Goal: Task Accomplishment & Management: Use online tool/utility

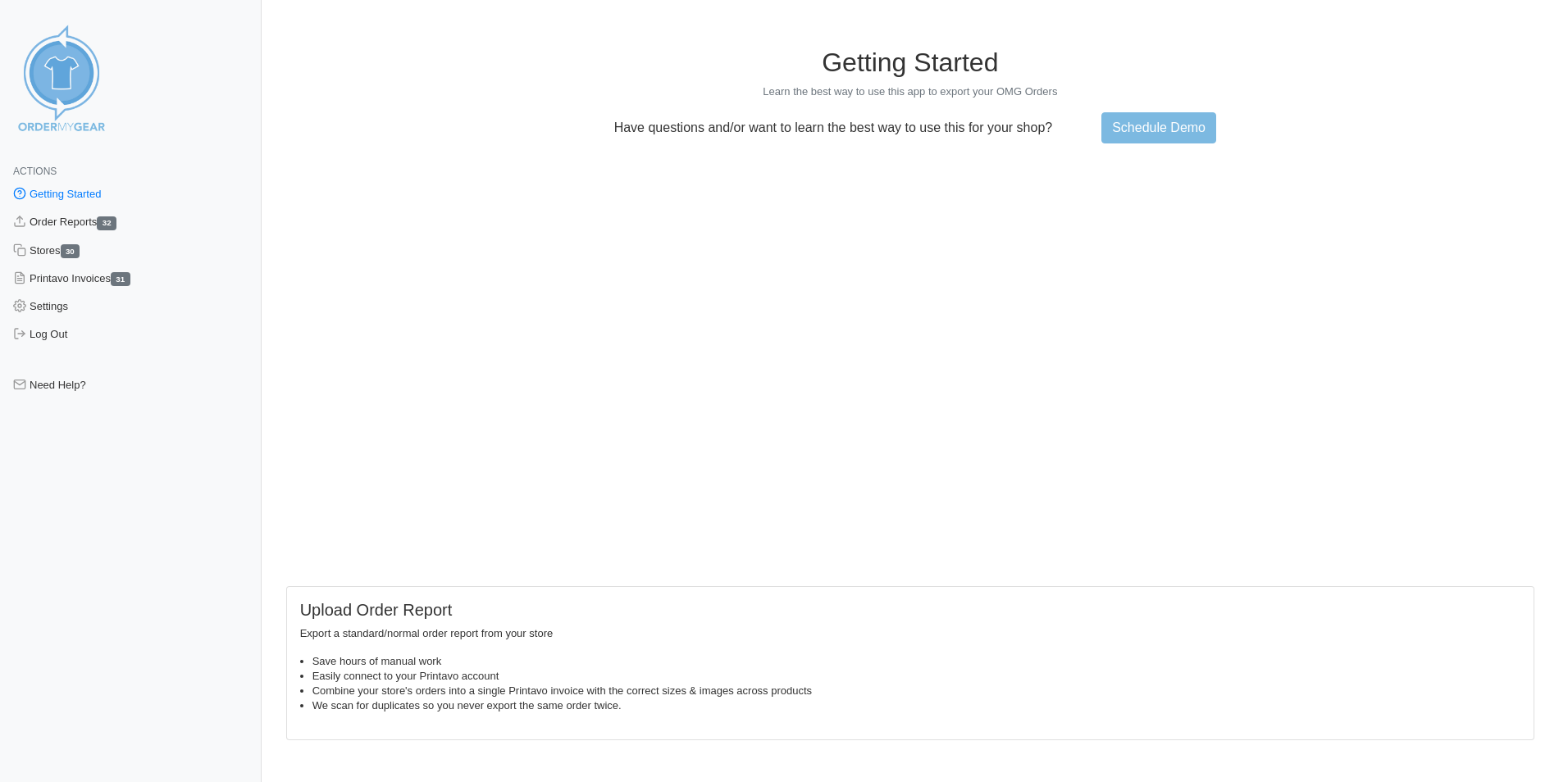
click at [99, 199] on link "Getting Started" at bounding box center [131, 193] width 262 height 27
click at [83, 191] on link "Getting Started" at bounding box center [131, 193] width 262 height 27
click at [77, 222] on link "Order Reports 32" at bounding box center [131, 222] width 262 height 27
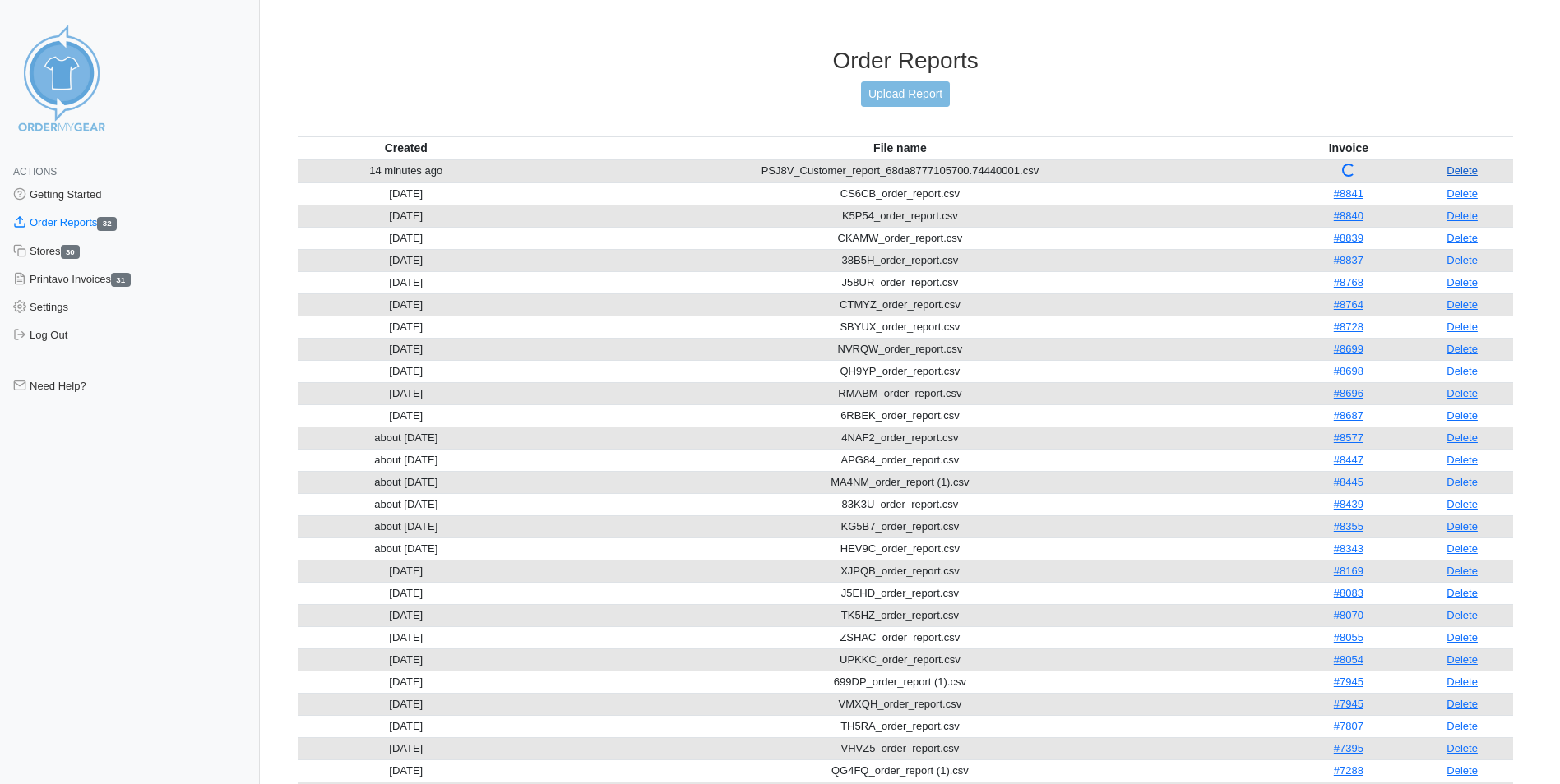
click at [1469, 171] on link "Delete" at bounding box center [1461, 170] width 31 height 12
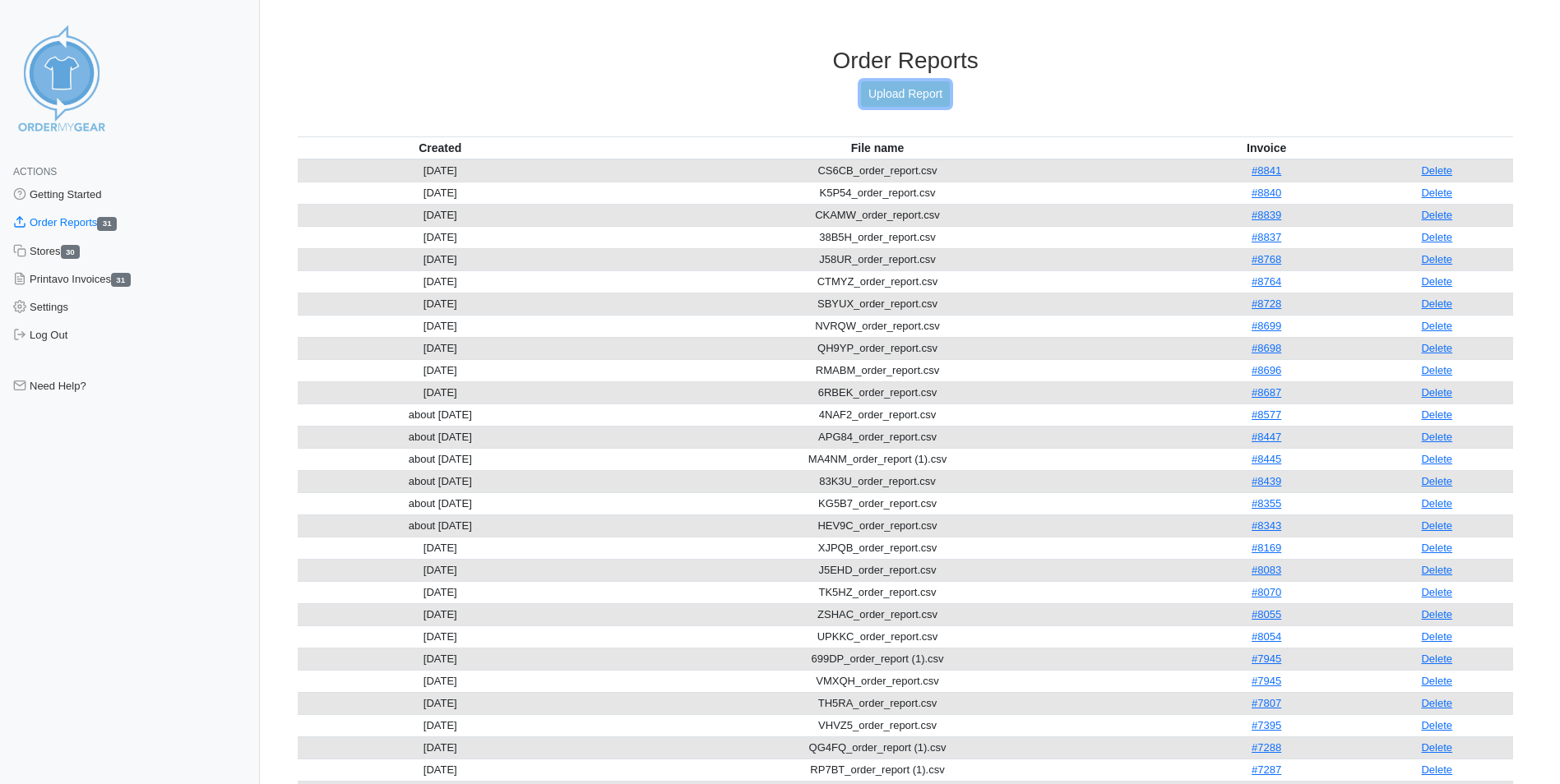
click at [918, 97] on link "Upload Report" at bounding box center [905, 94] width 88 height 26
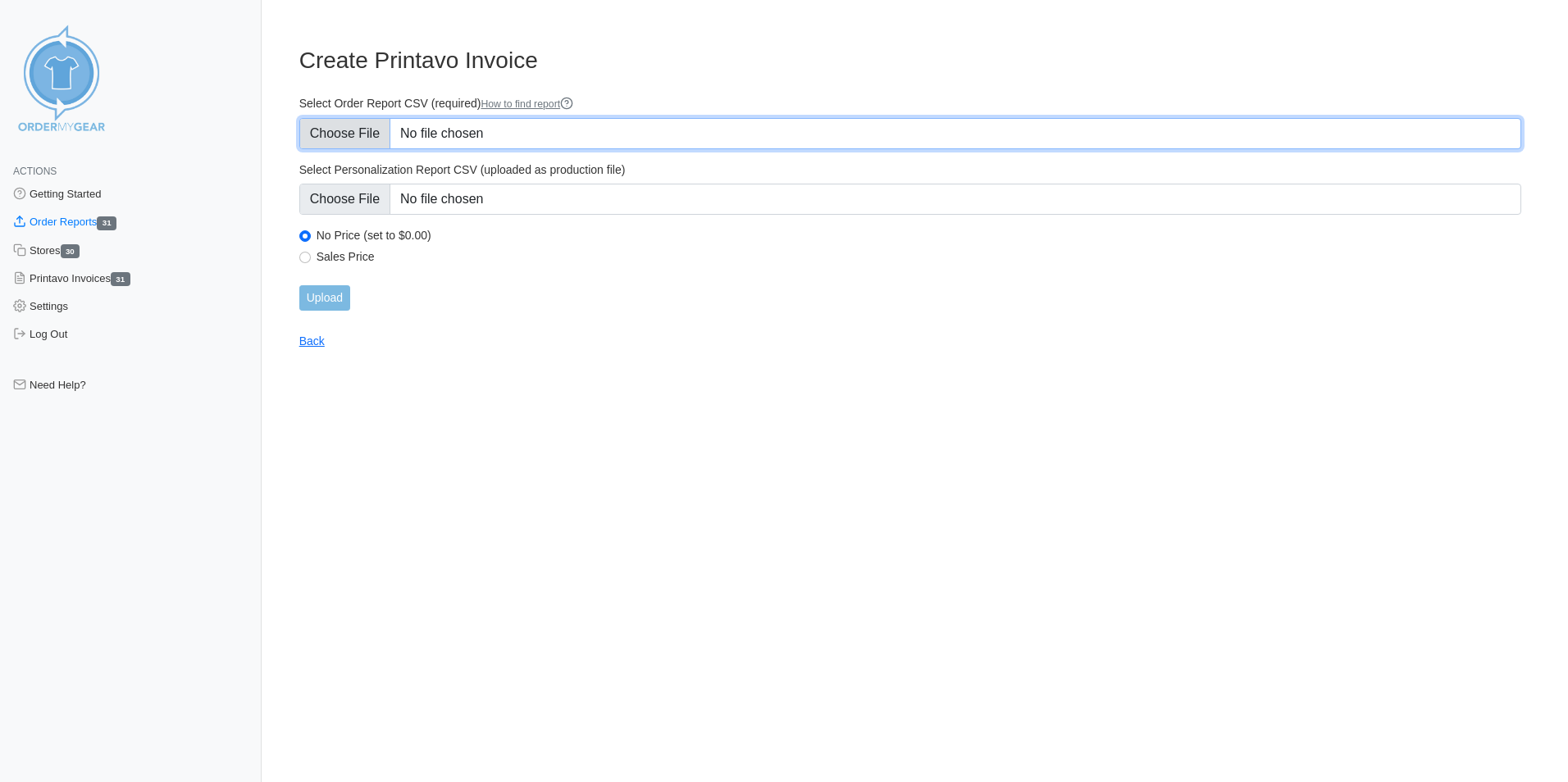
click at [444, 126] on input "Select Order Report CSV (required) How to find report" at bounding box center [910, 134] width 1222 height 31
type input "C:\fakepath\PSJ8V_Customer_report_68da8777105700.74440001.csv"
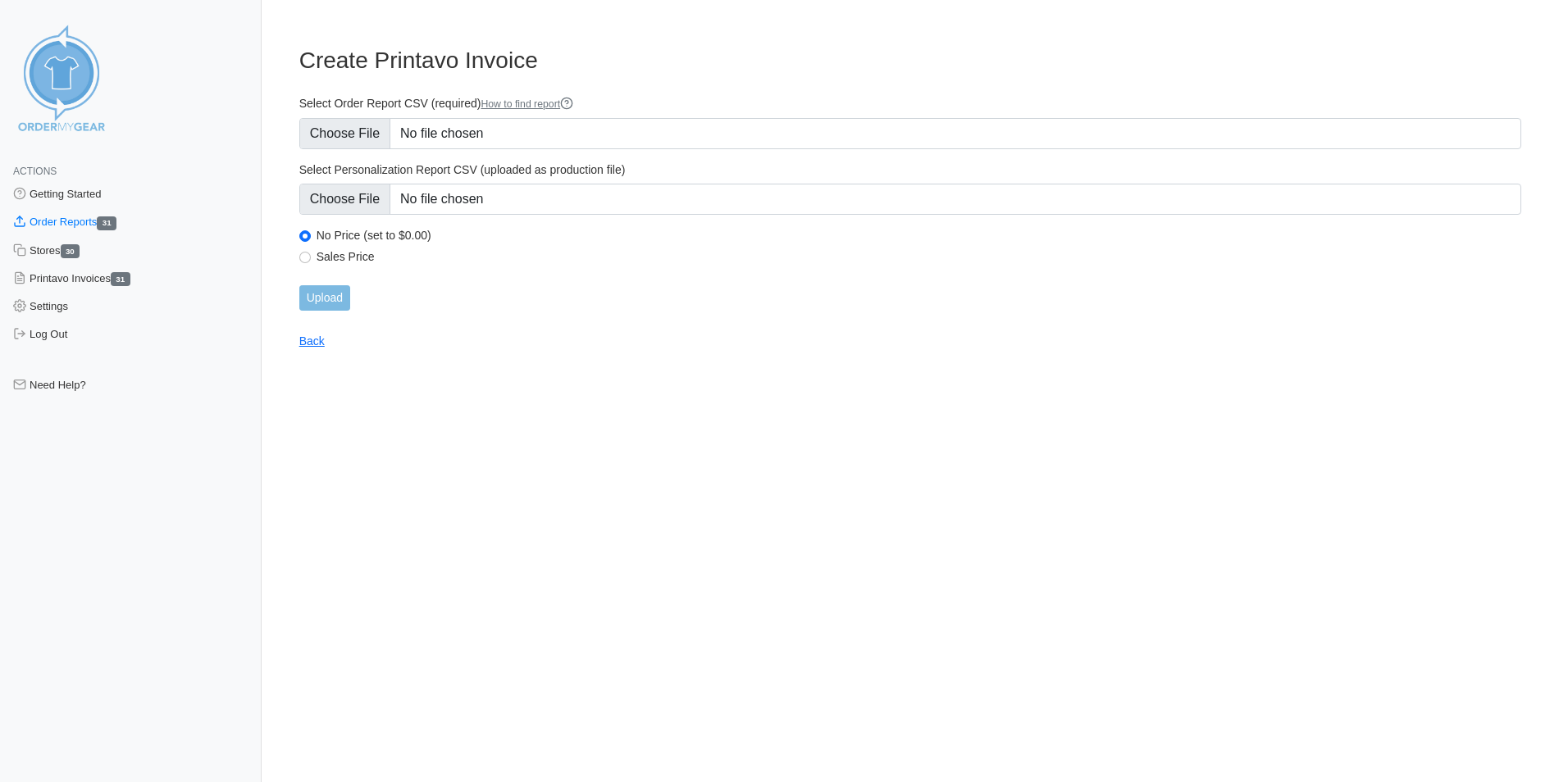
click at [352, 260] on label "Sales Price" at bounding box center [919, 257] width 1205 height 15
click at [311, 260] on input "Sales Price" at bounding box center [305, 258] width 11 height 11
radio input "true"
click at [337, 305] on input "Upload" at bounding box center [325, 298] width 51 height 26
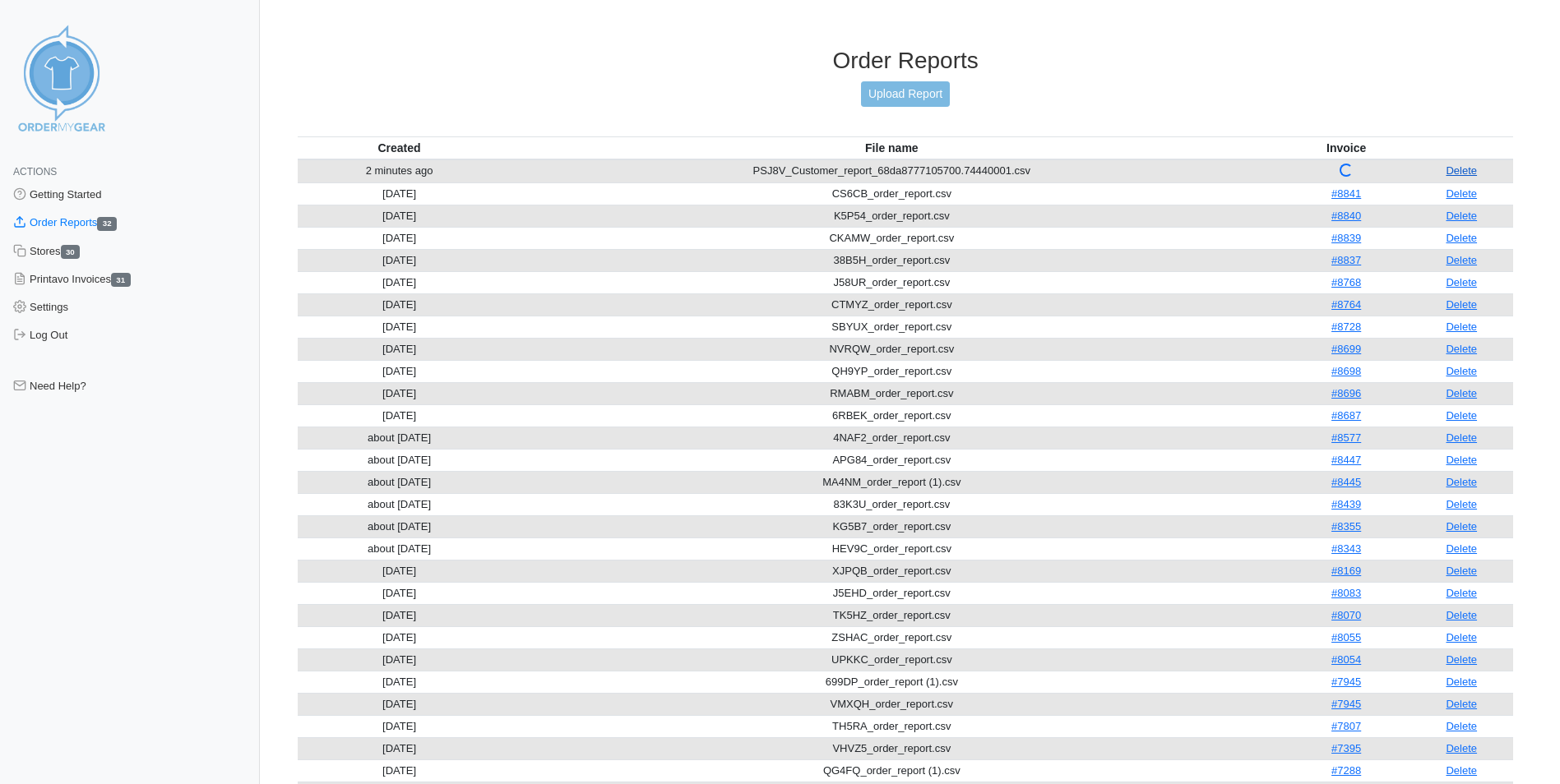
click at [1474, 169] on link "Delete" at bounding box center [1461, 170] width 31 height 12
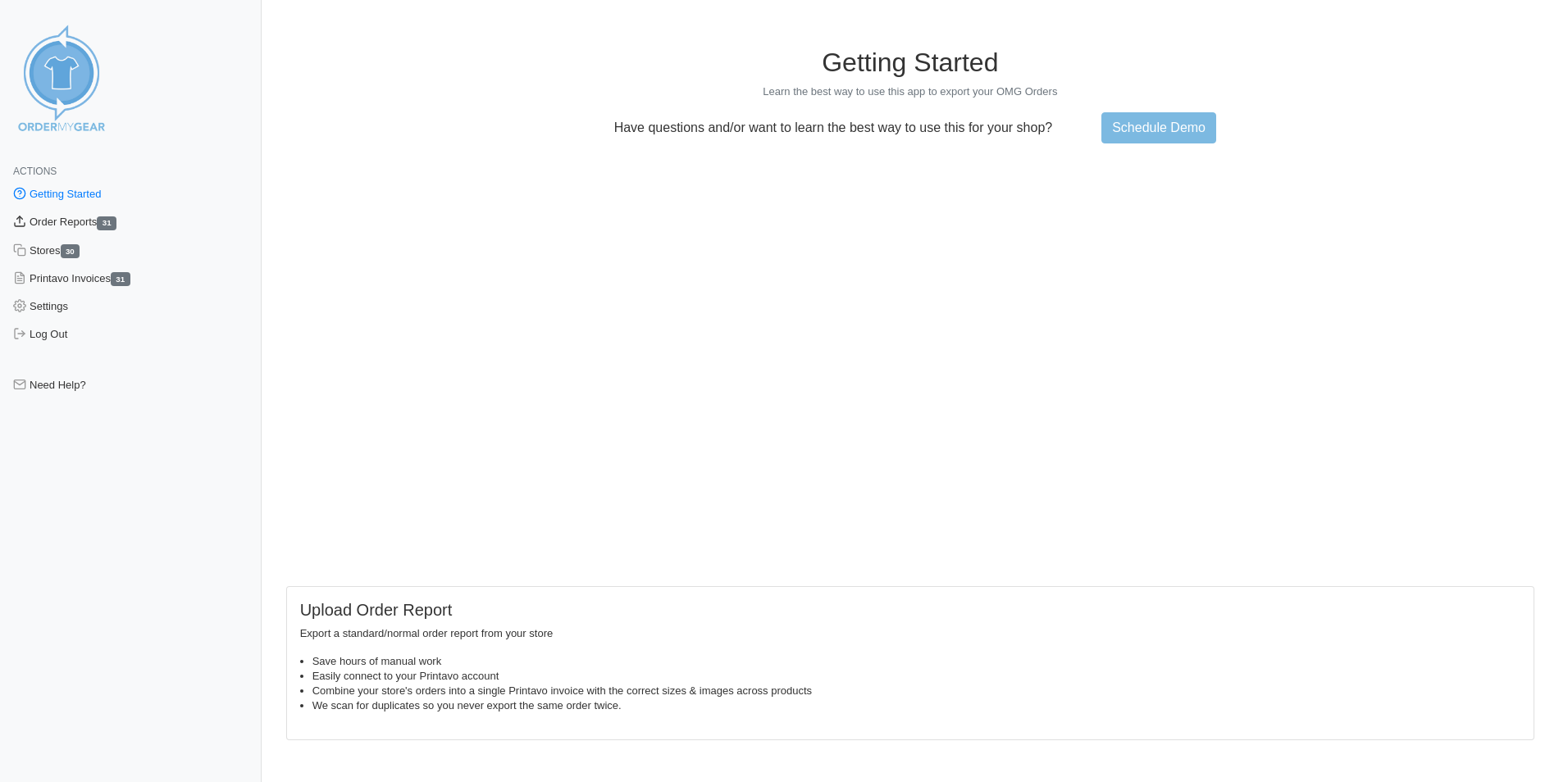
click at [63, 227] on link "Order Reports 31" at bounding box center [131, 222] width 262 height 27
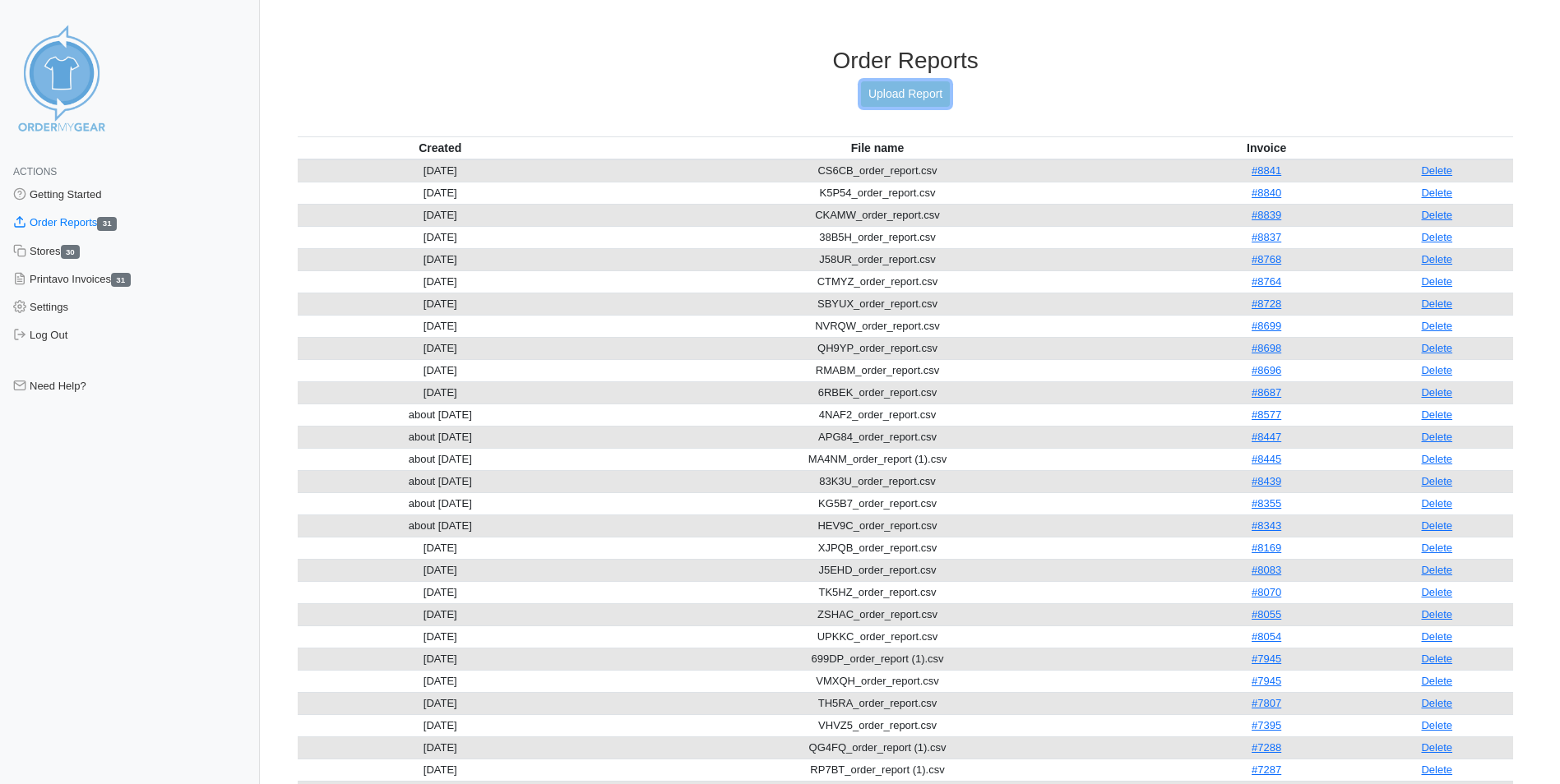
click at [903, 94] on link "Upload Report" at bounding box center [905, 94] width 88 height 26
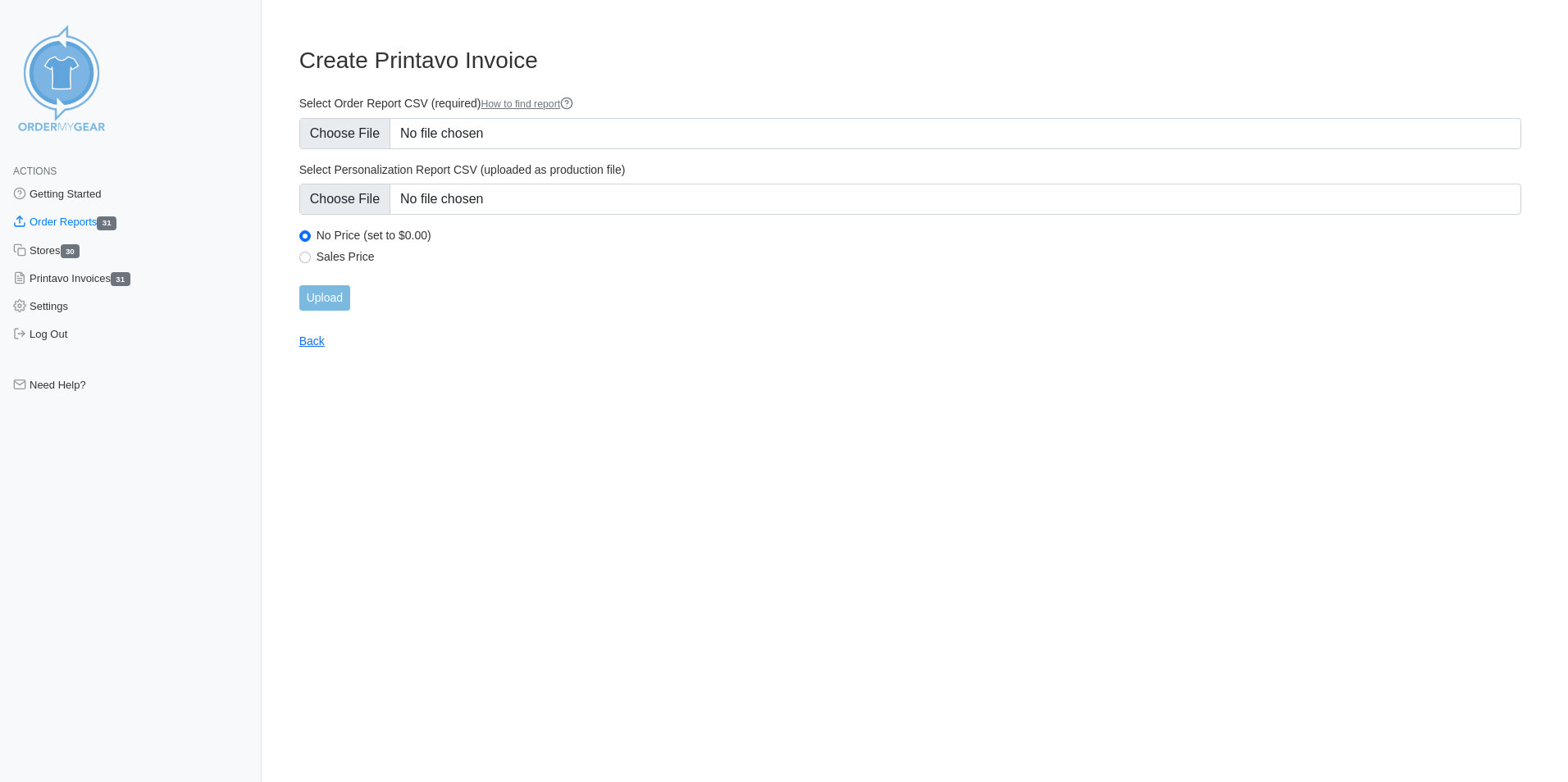
click at [536, 112] on div "Select Order Report CSV (required) How to find report" at bounding box center [910, 122] width 1222 height 53
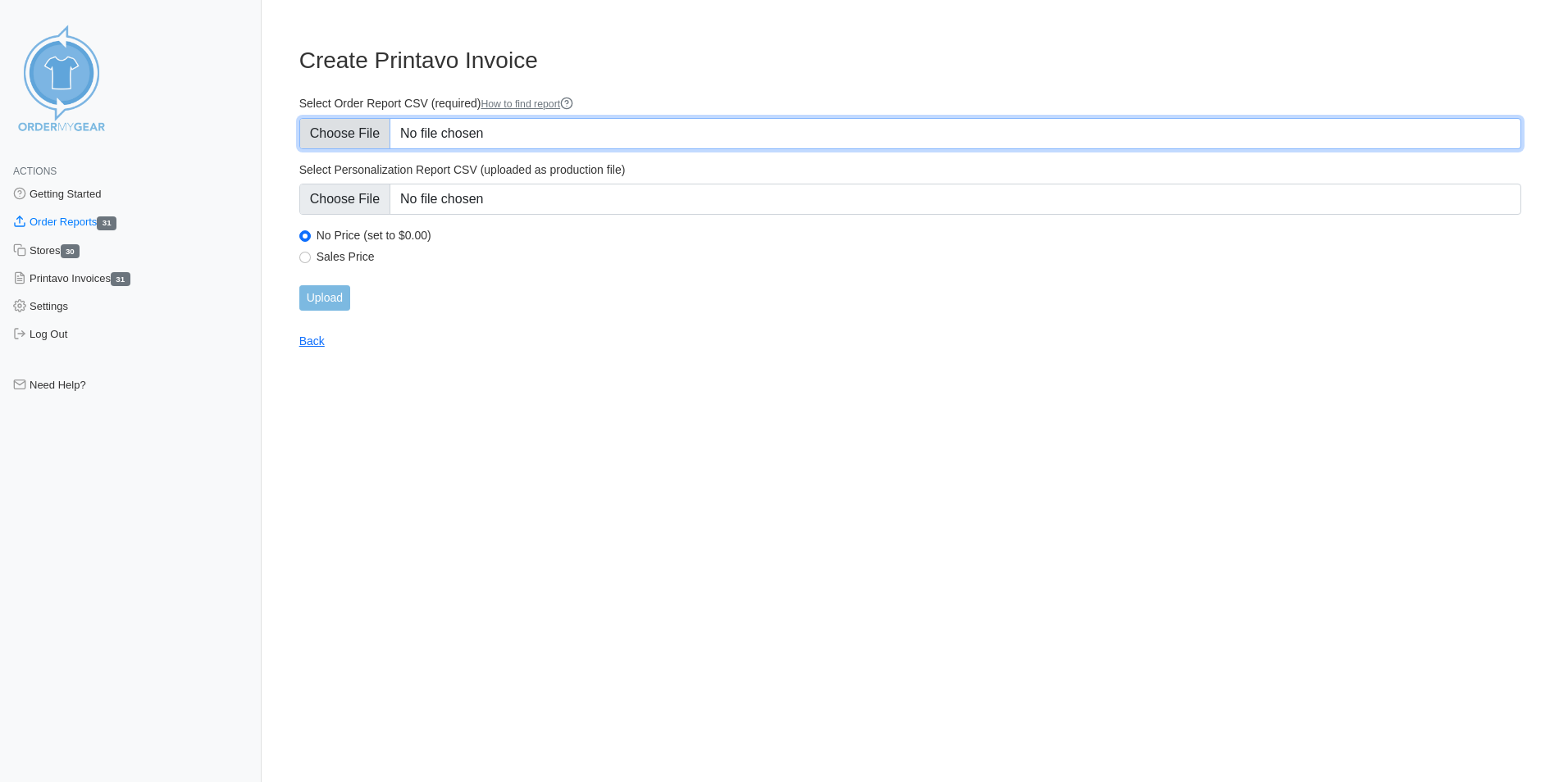
click at [528, 121] on input "Select Order Report CSV (required) How to find report" at bounding box center [910, 134] width 1222 height 31
type input "C:\fakepath\PSJ8V_Customer_report_68da8777105700.74440001.csv"
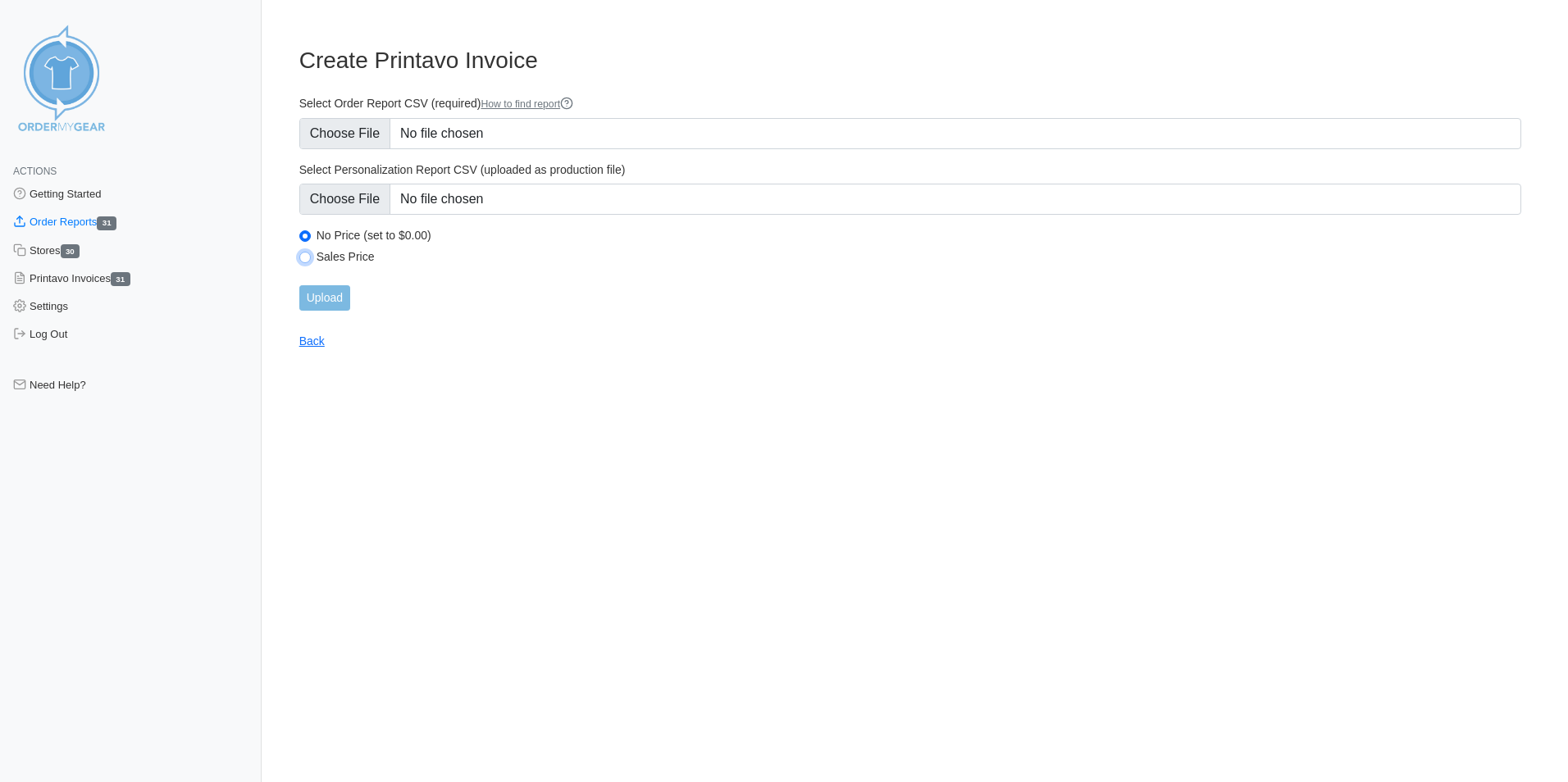
click at [307, 255] on input "Sales Price" at bounding box center [305, 258] width 11 height 11
radio input "true"
click at [331, 299] on input "Upload" at bounding box center [325, 298] width 51 height 26
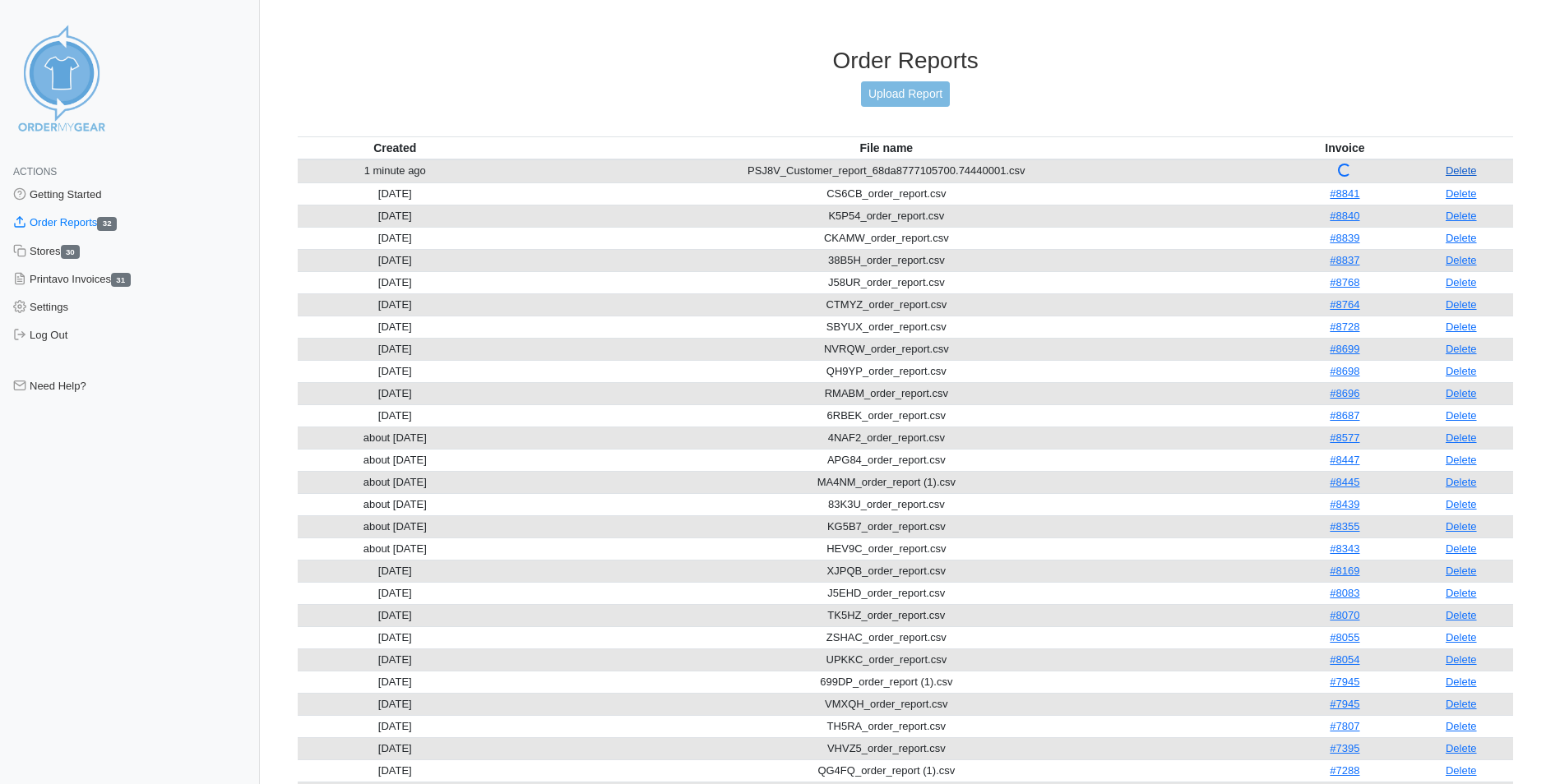
click at [1476, 167] on link "Delete" at bounding box center [1461, 170] width 31 height 12
